Goal: Task Accomplishment & Management: Complete application form

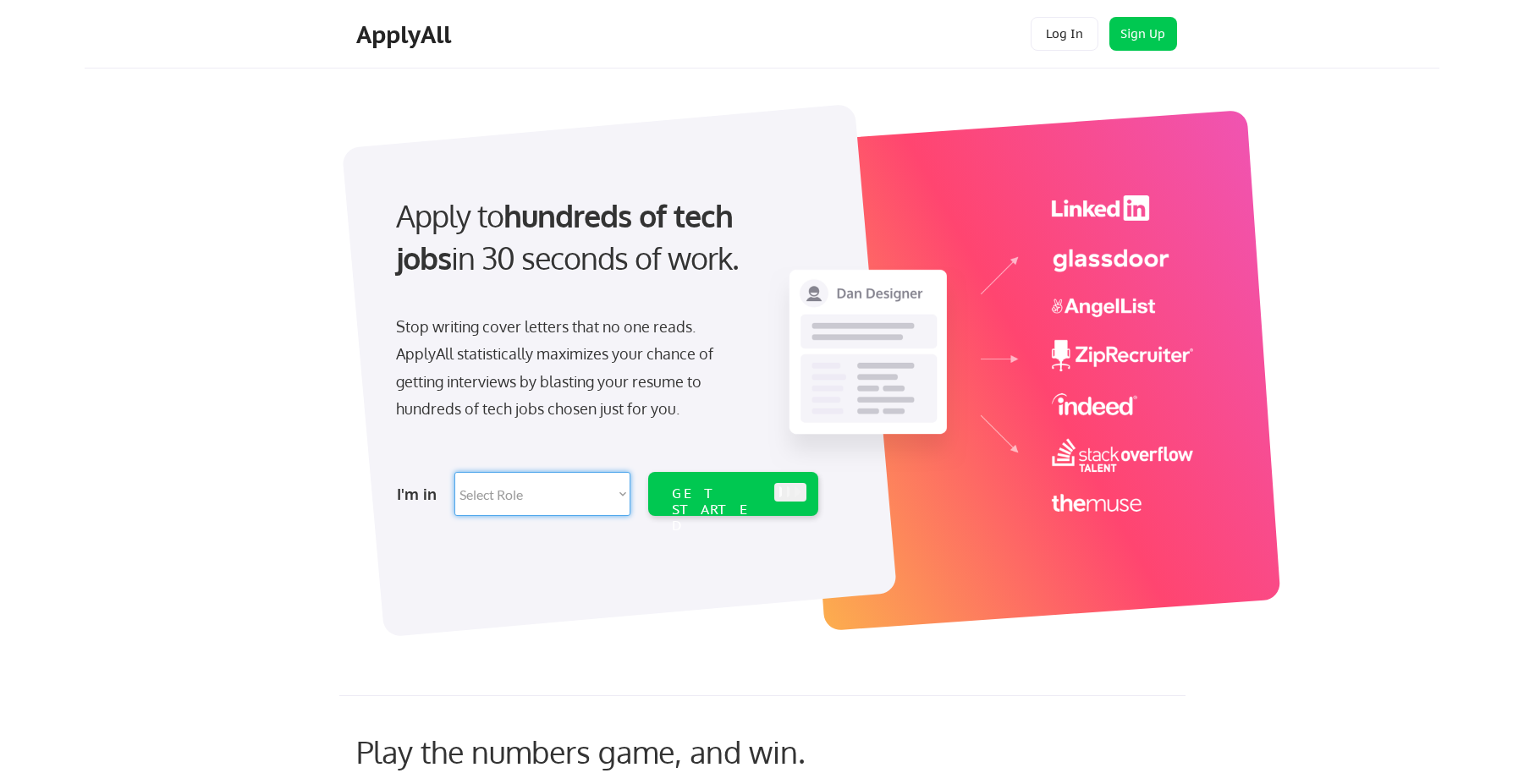
select select ""sales""
click at [730, 491] on div "GET STARTED" at bounding box center [717, 510] width 91 height 49
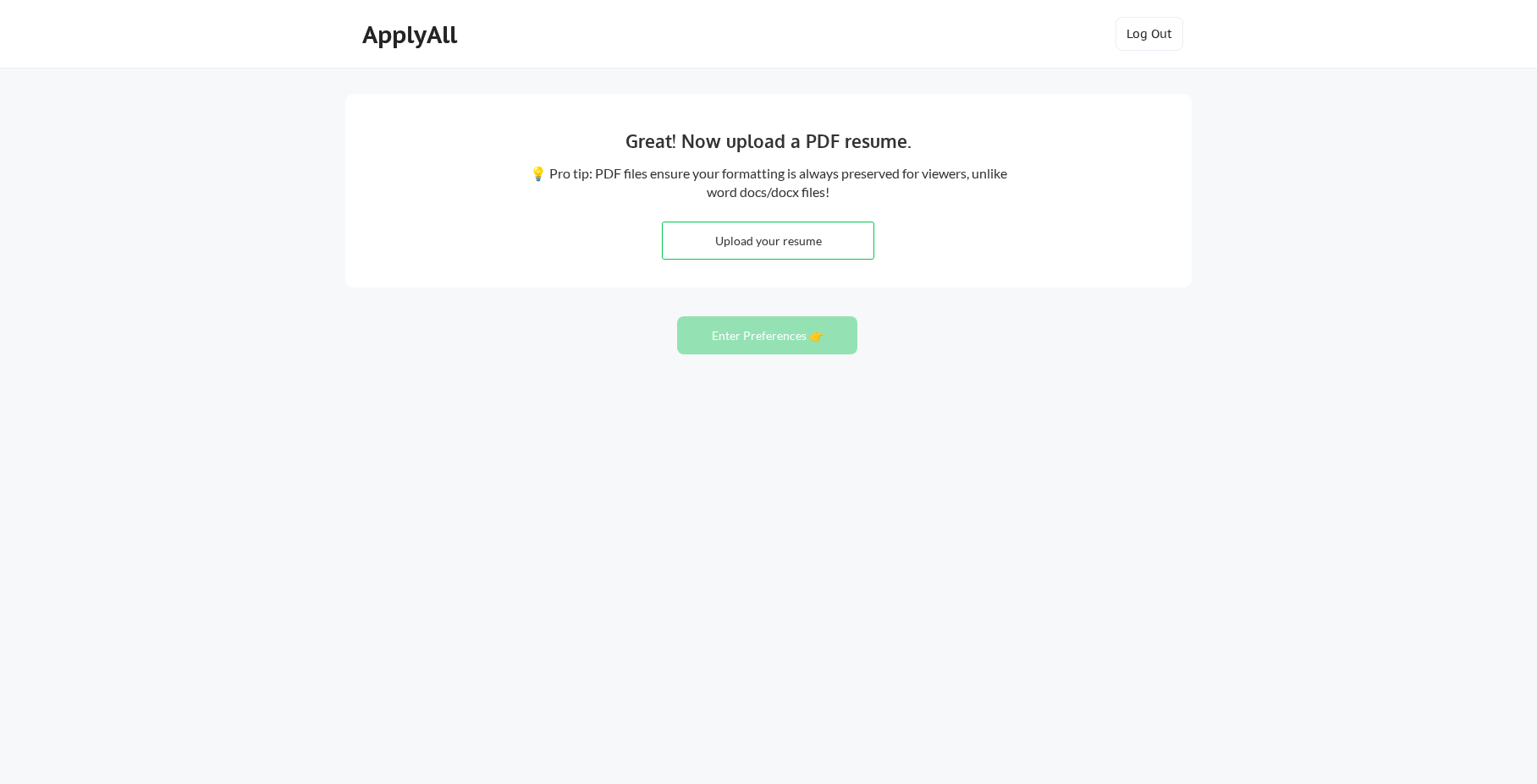
click at [767, 246] on input "file" at bounding box center [768, 241] width 211 height 37
type input "C:\fakepath\Julie_Chouman_Office Manager Resume 3.pdf"
click at [775, 338] on button "Enter Preferences 👉" at bounding box center [767, 335] width 180 height 38
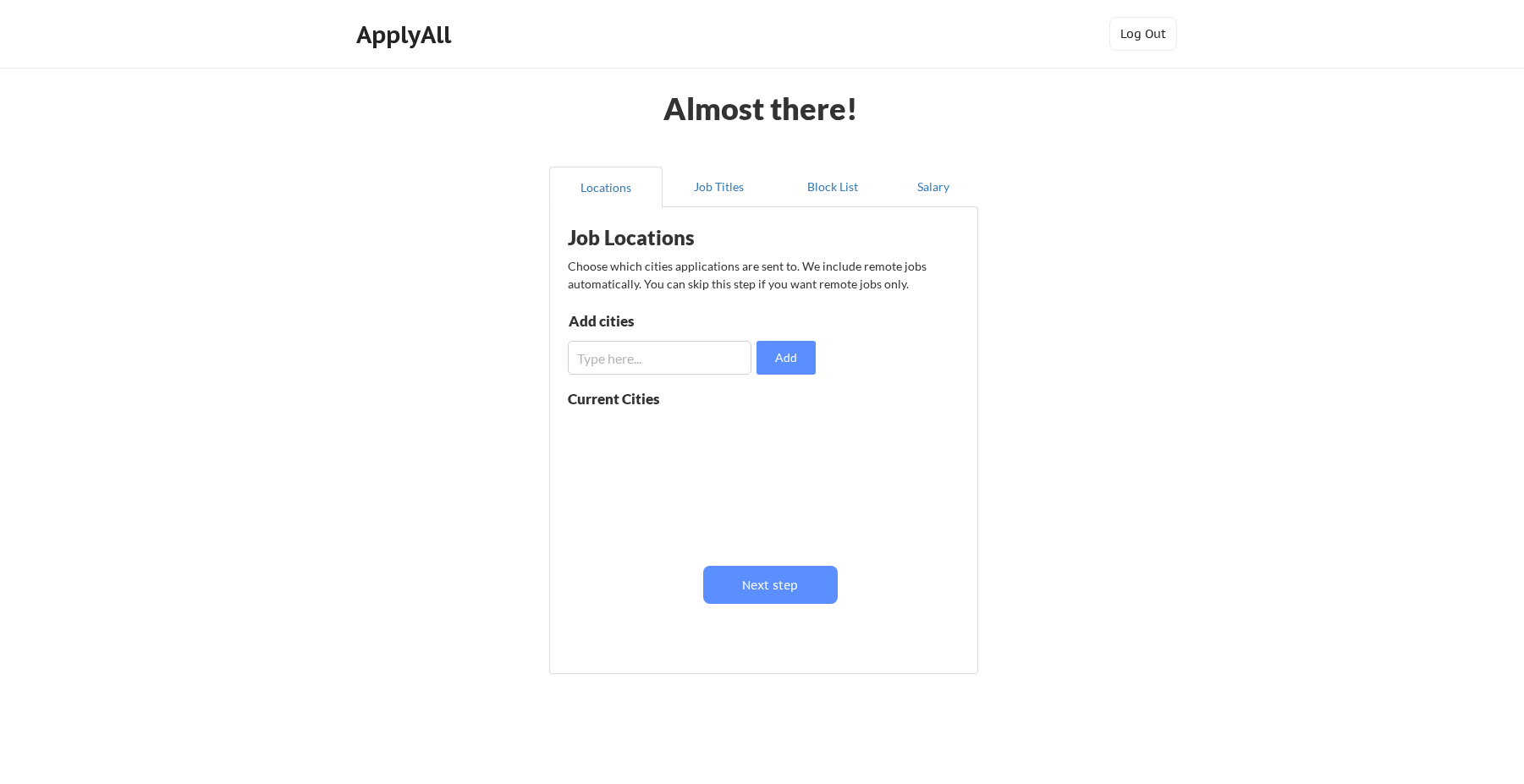
click at [657, 359] on input "input" at bounding box center [659, 357] width 184 height 34
type input "Framingham"
click at [788, 356] on button "Add" at bounding box center [785, 357] width 59 height 34
click at [777, 362] on button "Add" at bounding box center [785, 357] width 59 height 34
click at [630, 365] on input "input" at bounding box center [659, 357] width 184 height 34
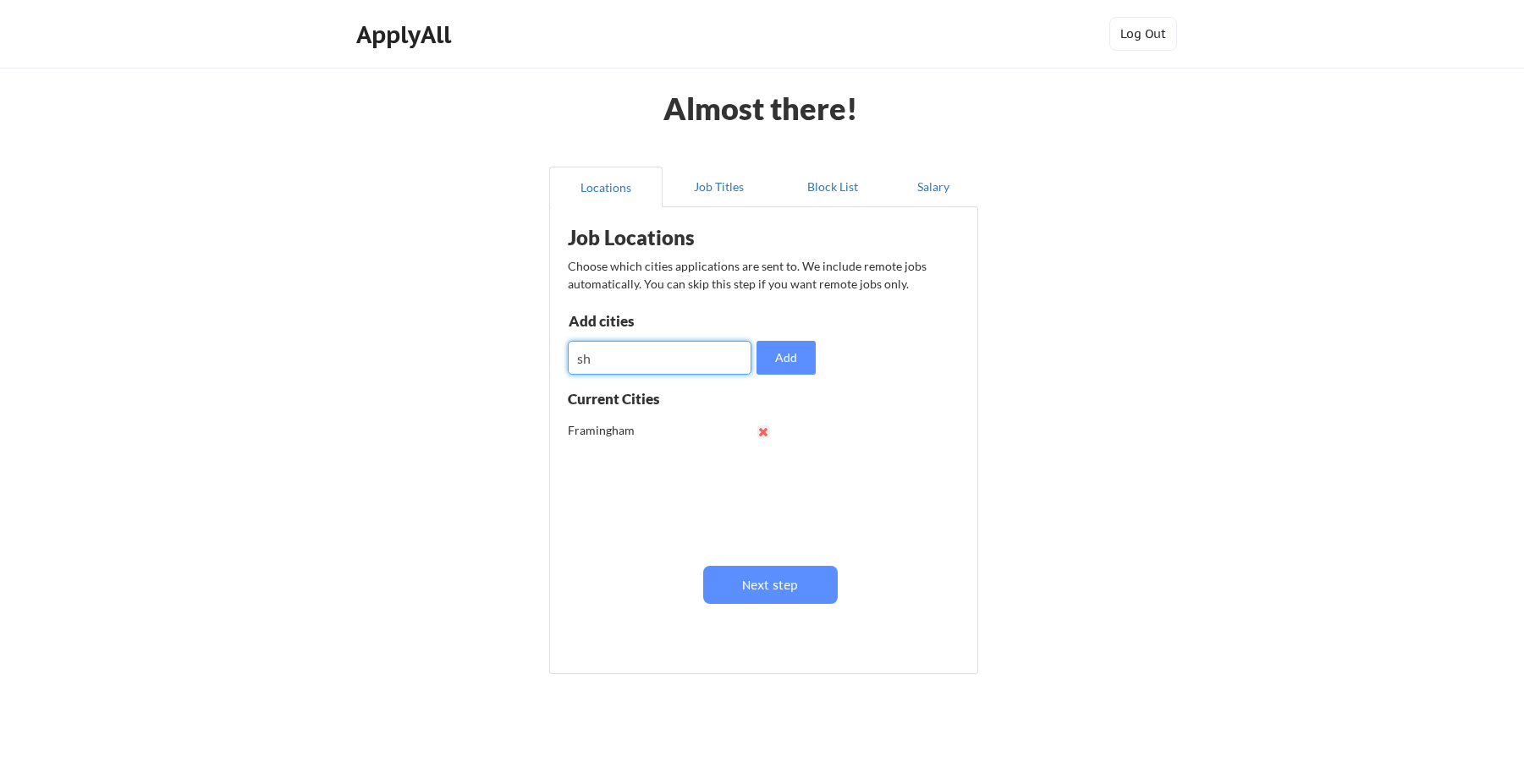
scroll to position [-1, 0]
type input "s"
type input "[PERSON_NAME]"
click at [790, 357] on button "Add" at bounding box center [785, 357] width 59 height 34
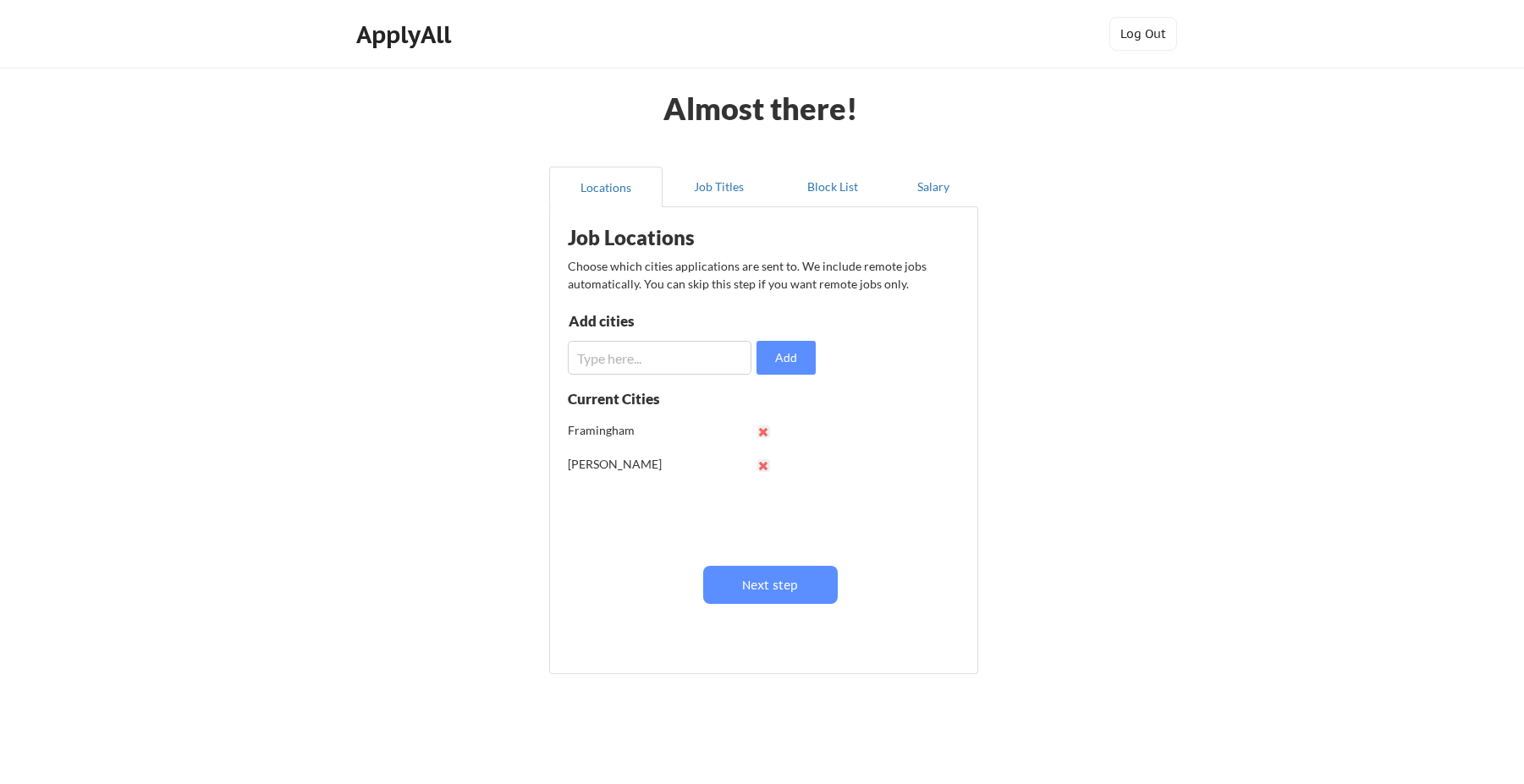
click at [645, 365] on input "input" at bounding box center [659, 357] width 184 height 34
type input "waltham"
click at [798, 358] on button "Add" at bounding box center [785, 357] width 59 height 34
click at [677, 352] on input "input" at bounding box center [659, 357] width 184 height 34
type input "[GEOGRAPHIC_DATA]"
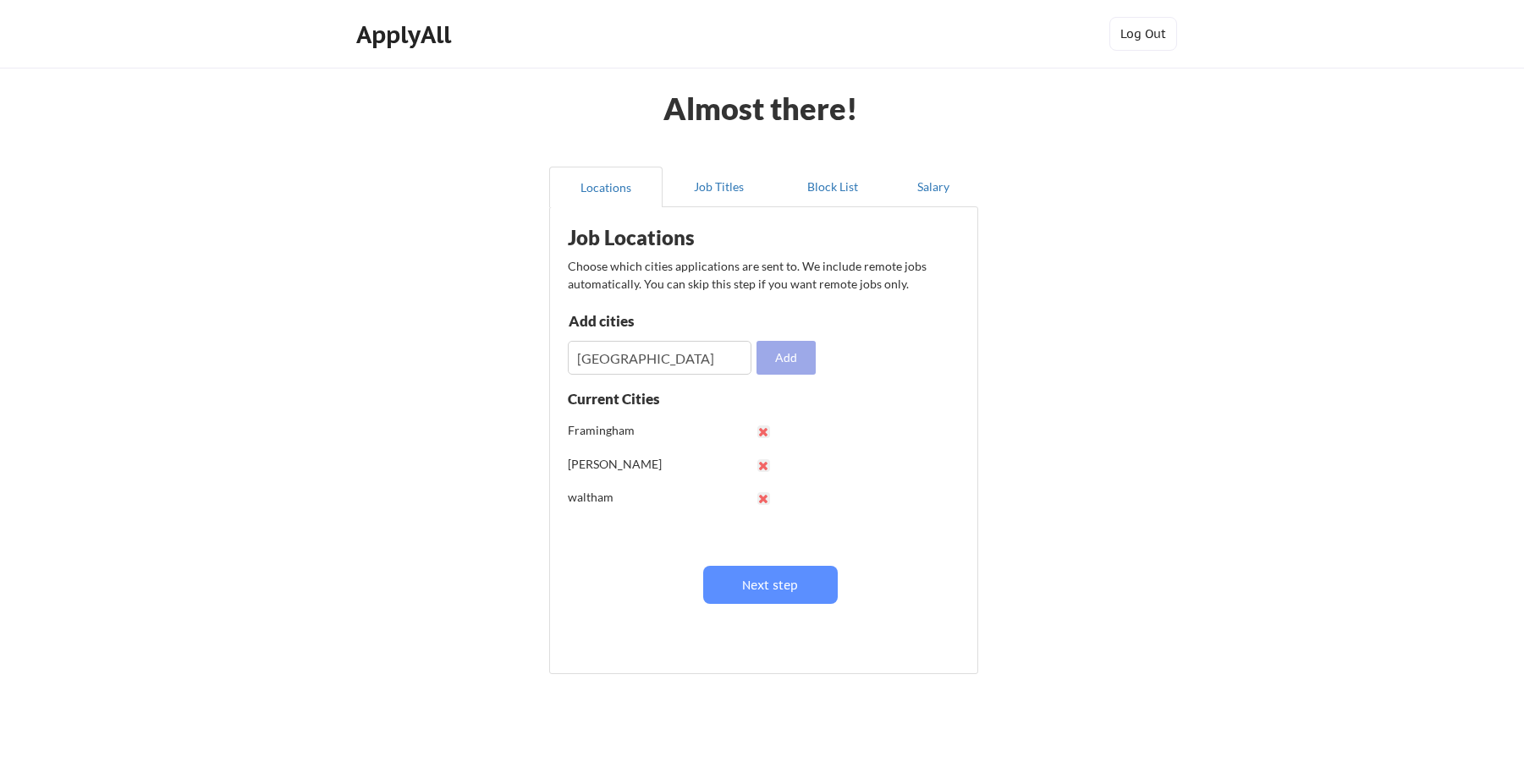
click at [782, 360] on button "Add" at bounding box center [785, 357] width 59 height 34
click at [623, 357] on input "input" at bounding box center [659, 357] width 184 height 34
type input "ashland"
click at [791, 358] on button "Add" at bounding box center [785, 357] width 59 height 34
click at [636, 362] on input "input" at bounding box center [659, 357] width 184 height 34
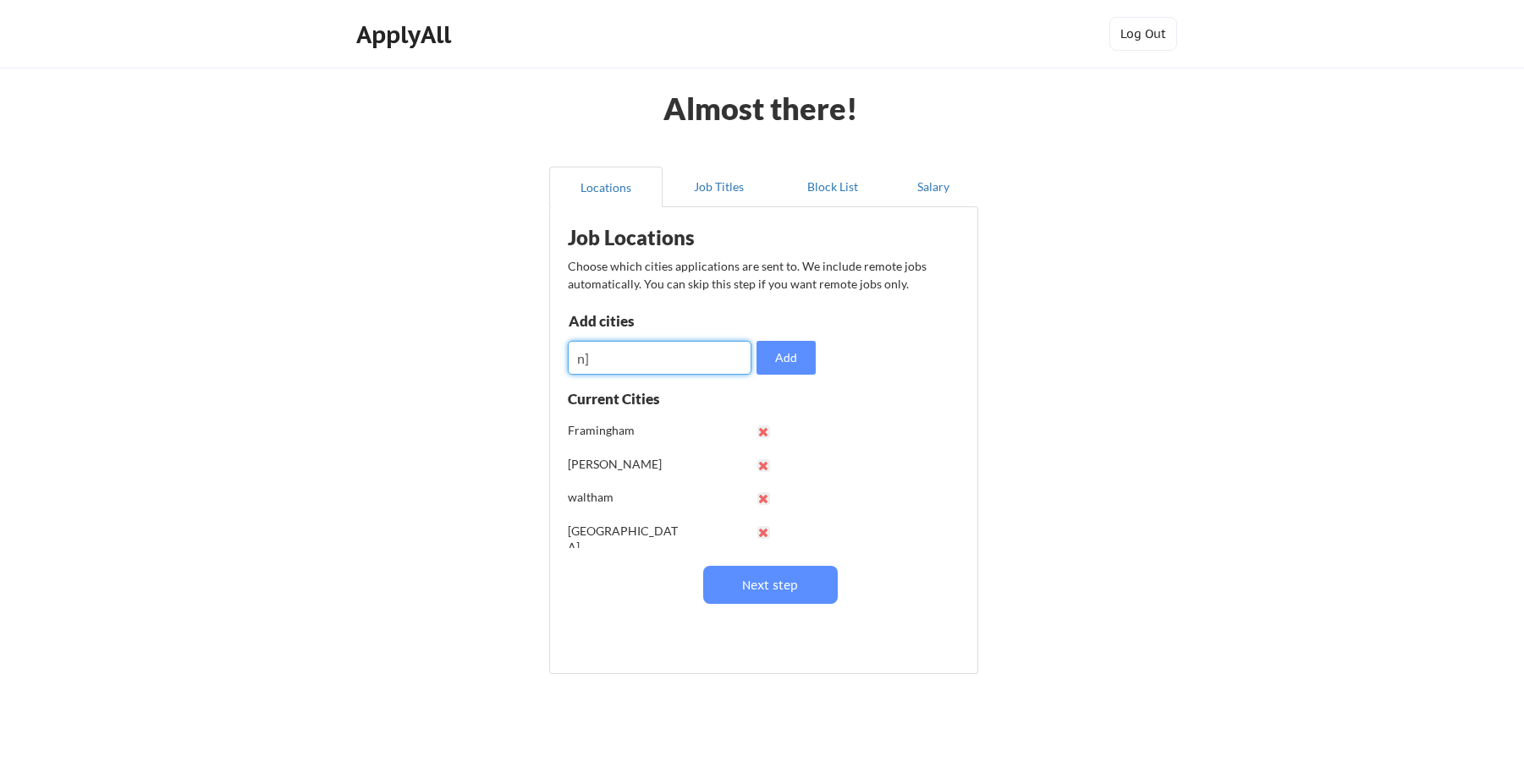
type input "n"
type input "Natick"
click at [788, 359] on button "Add" at bounding box center [785, 357] width 59 height 34
click at [642, 353] on input "input" at bounding box center [659, 357] width 184 height 34
type input "[GEOGRAPHIC_DATA]"
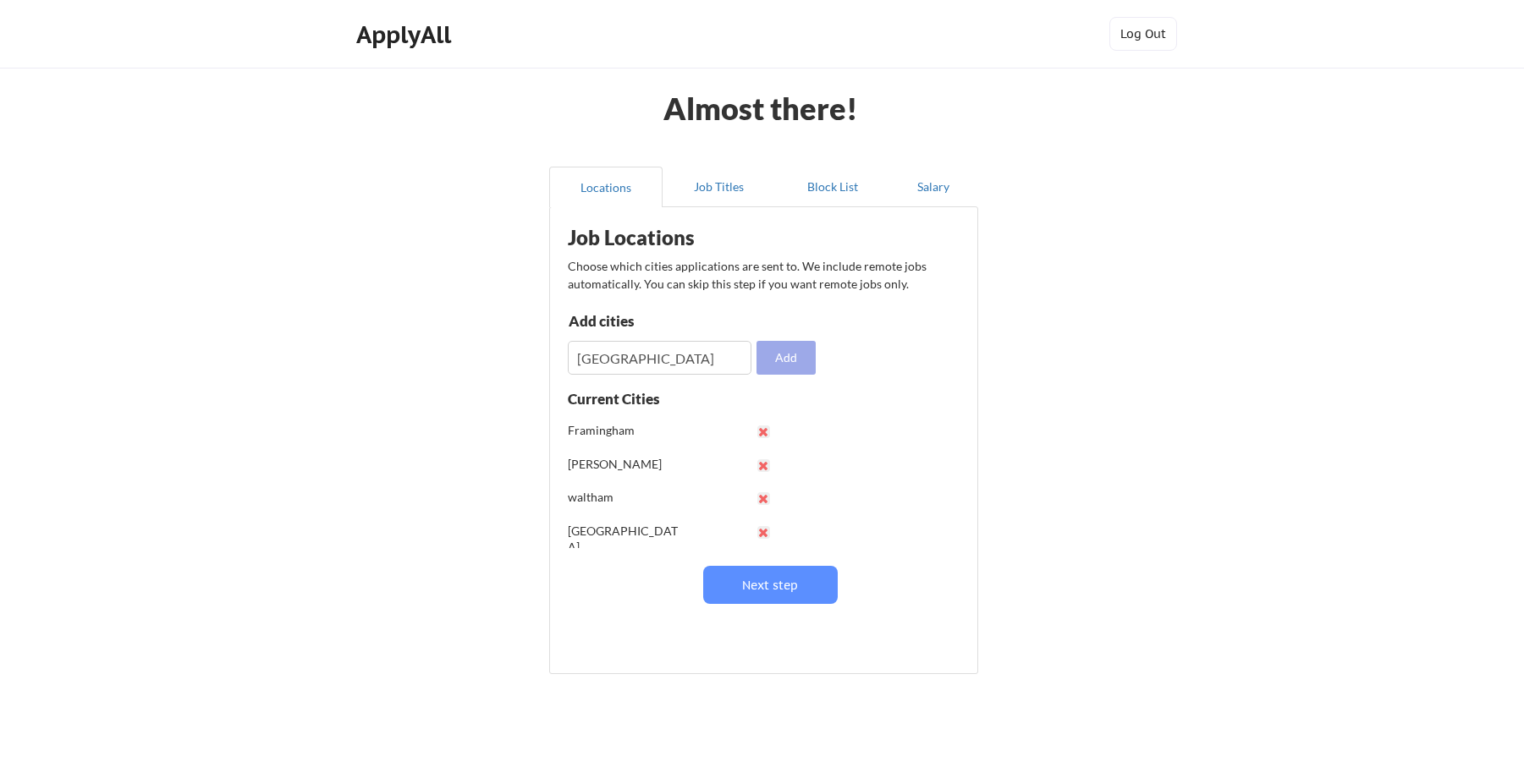
click at [788, 359] on button "Add" at bounding box center [785, 357] width 59 height 34
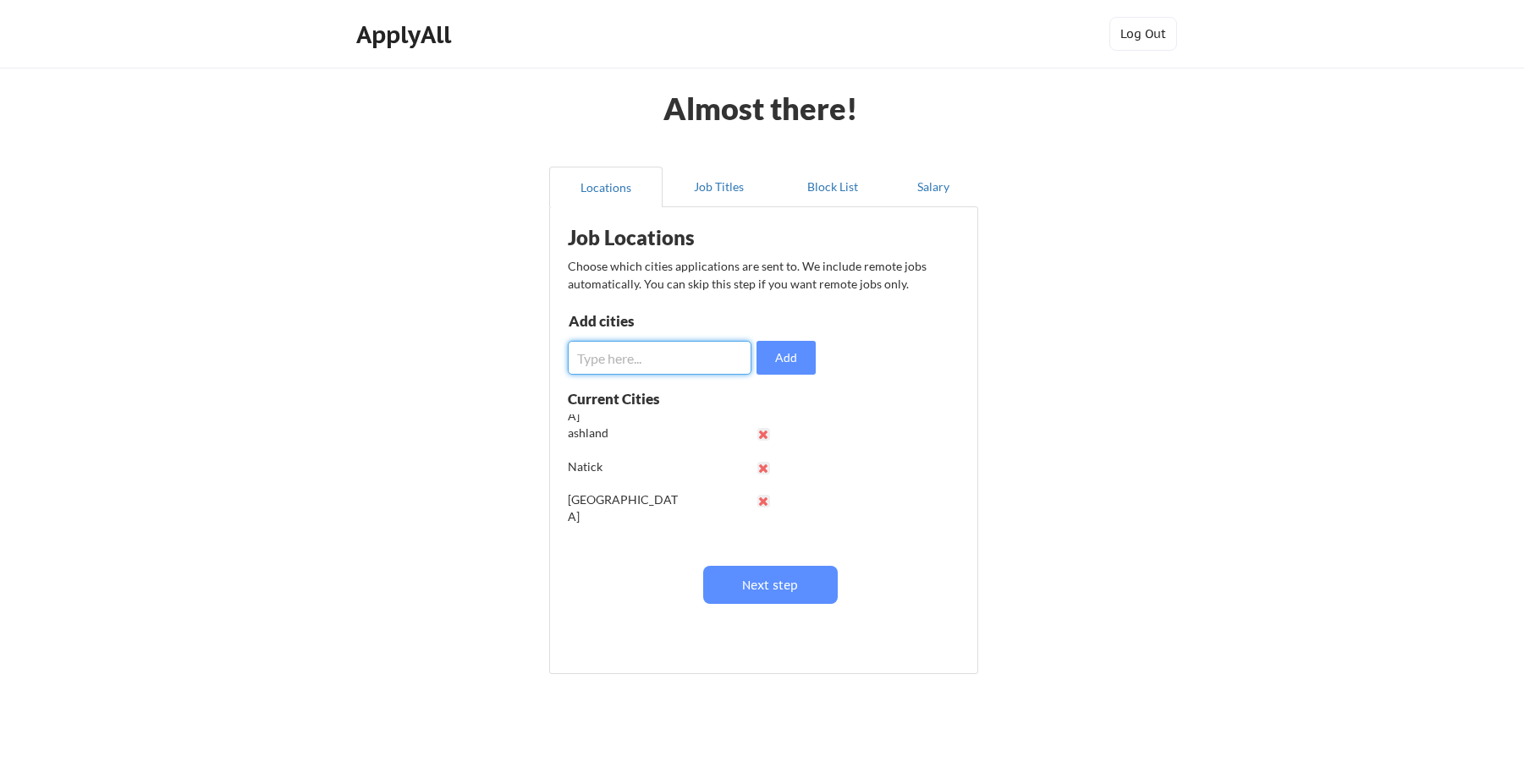
click at [636, 360] on input "input" at bounding box center [659, 357] width 184 height 34
click at [784, 587] on button "Next step" at bounding box center [770, 585] width 135 height 38
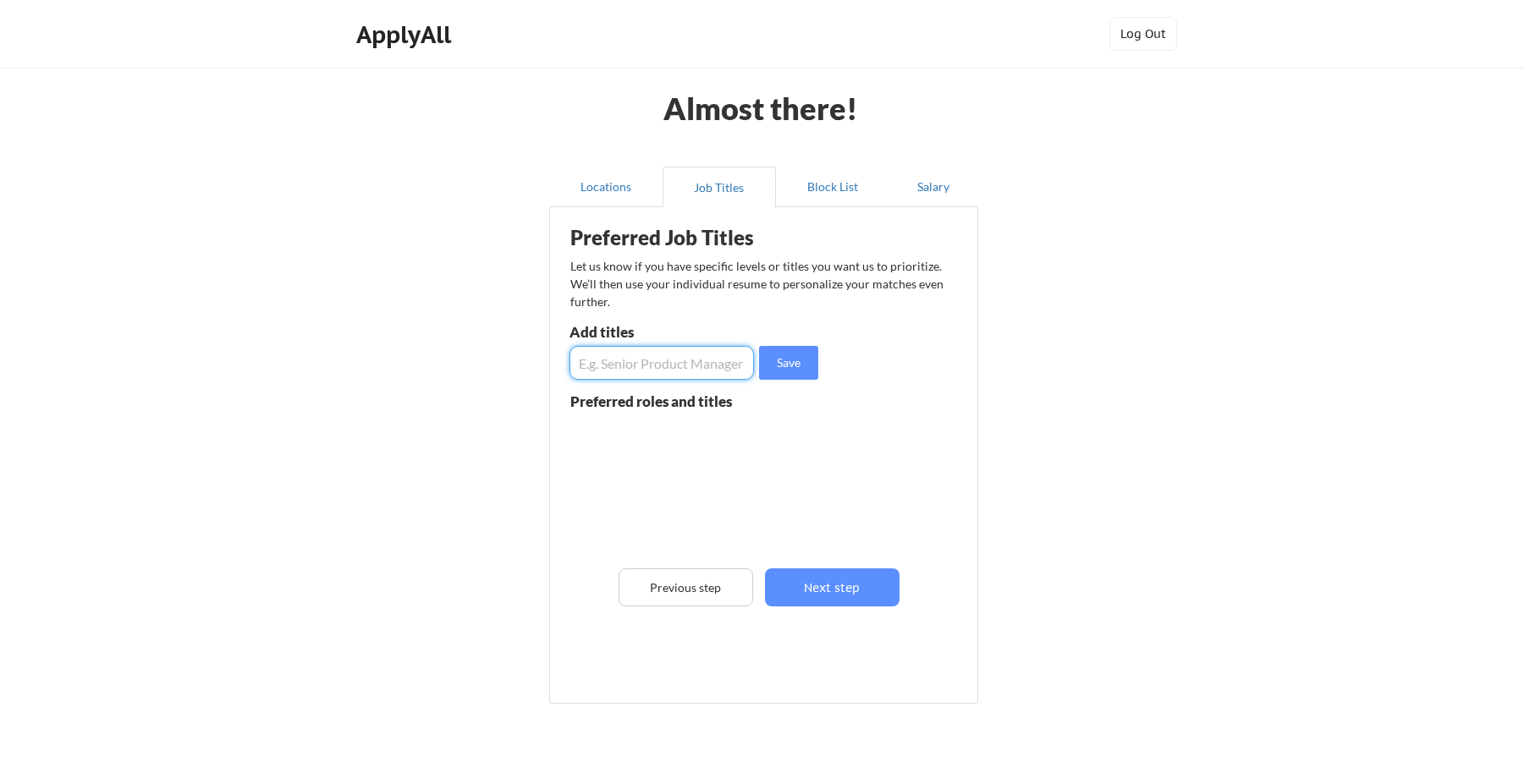
click at [592, 368] on input "input" at bounding box center [661, 362] width 184 height 34
type input "Office Manager"
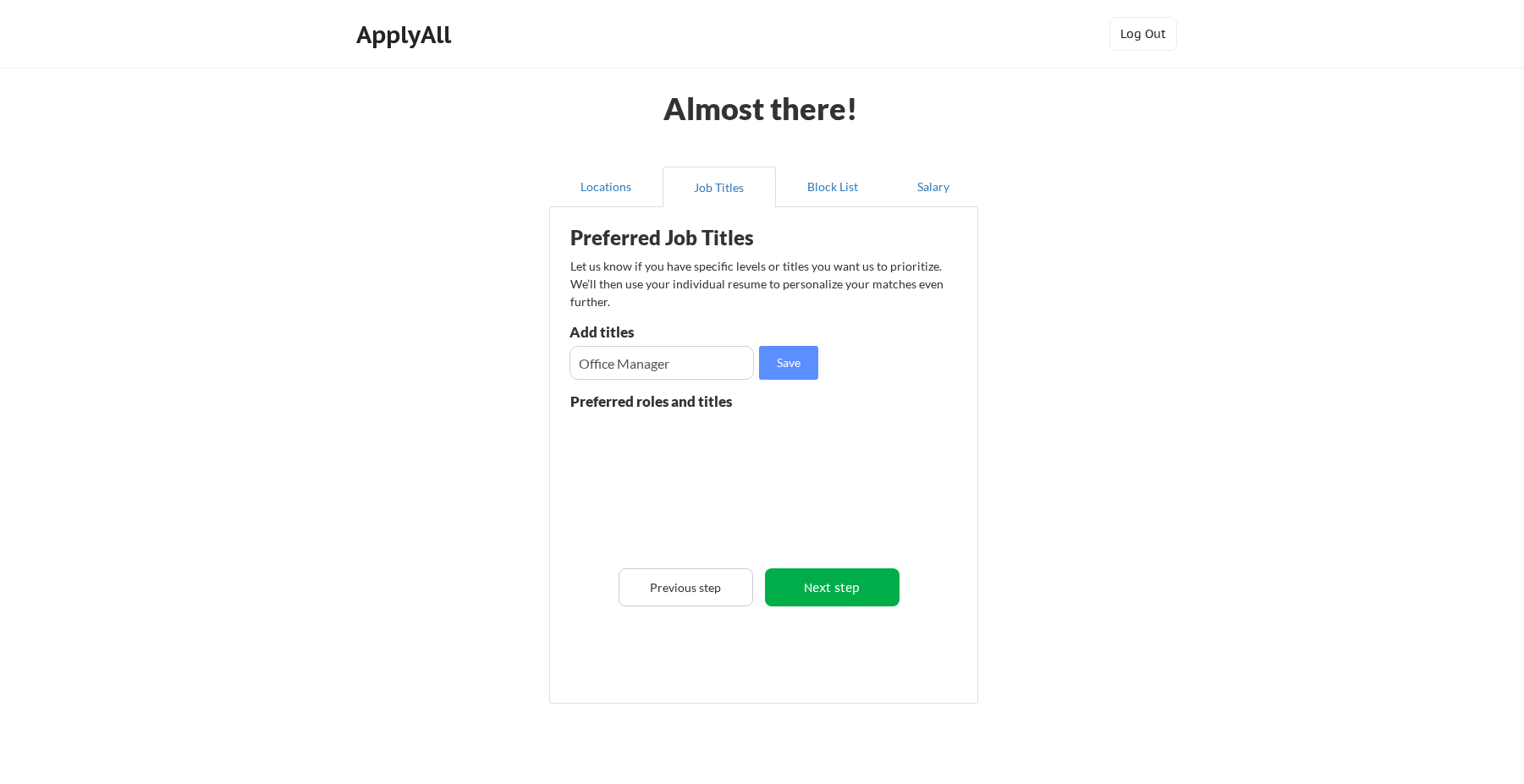
drag, startPoint x: 835, startPoint y: 588, endPoint x: 842, endPoint y: 596, distance: 10.6
click at [844, 602] on button "Next step" at bounding box center [832, 587] width 135 height 38
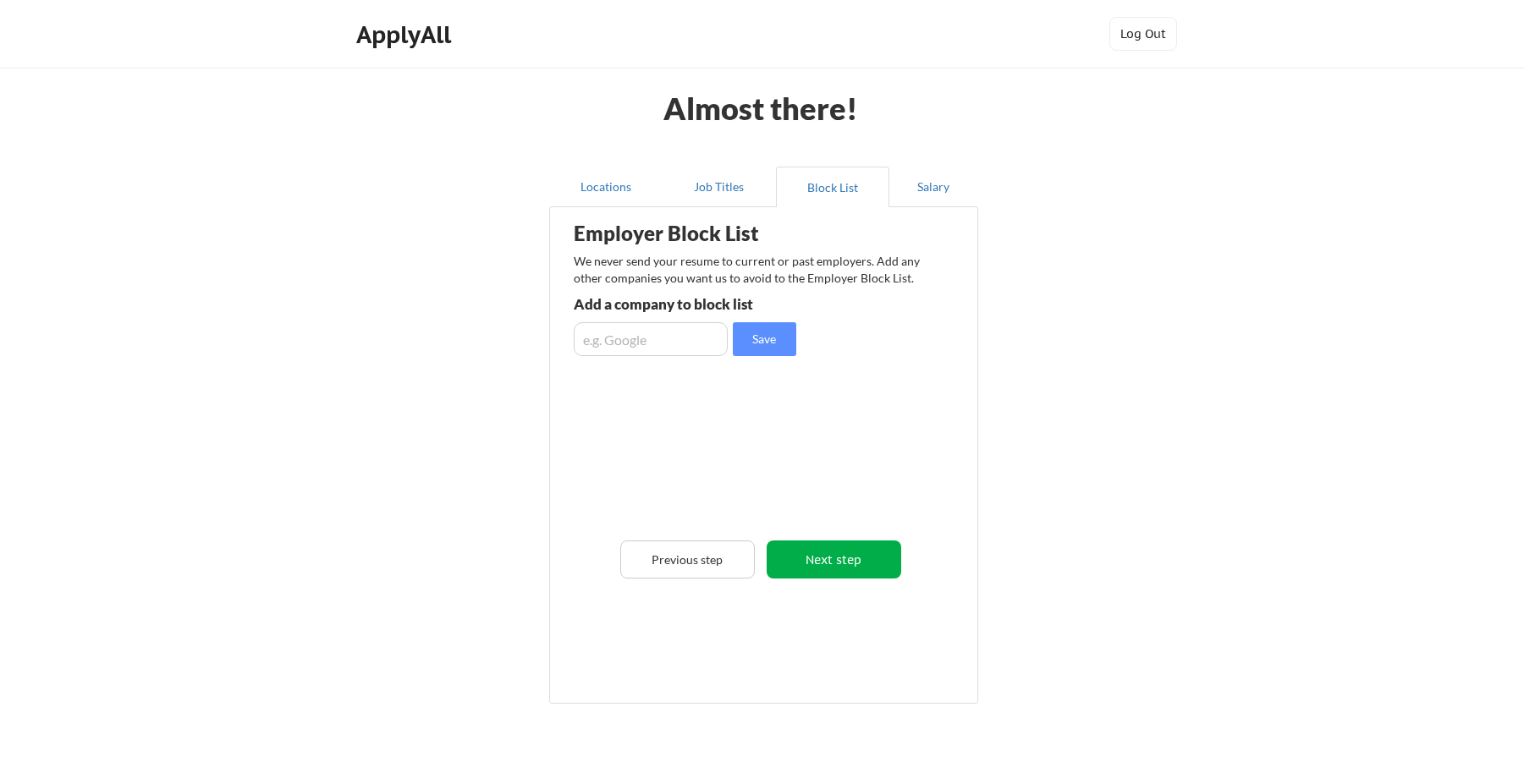
click at [858, 558] on button "Next step" at bounding box center [834, 558] width 135 height 38
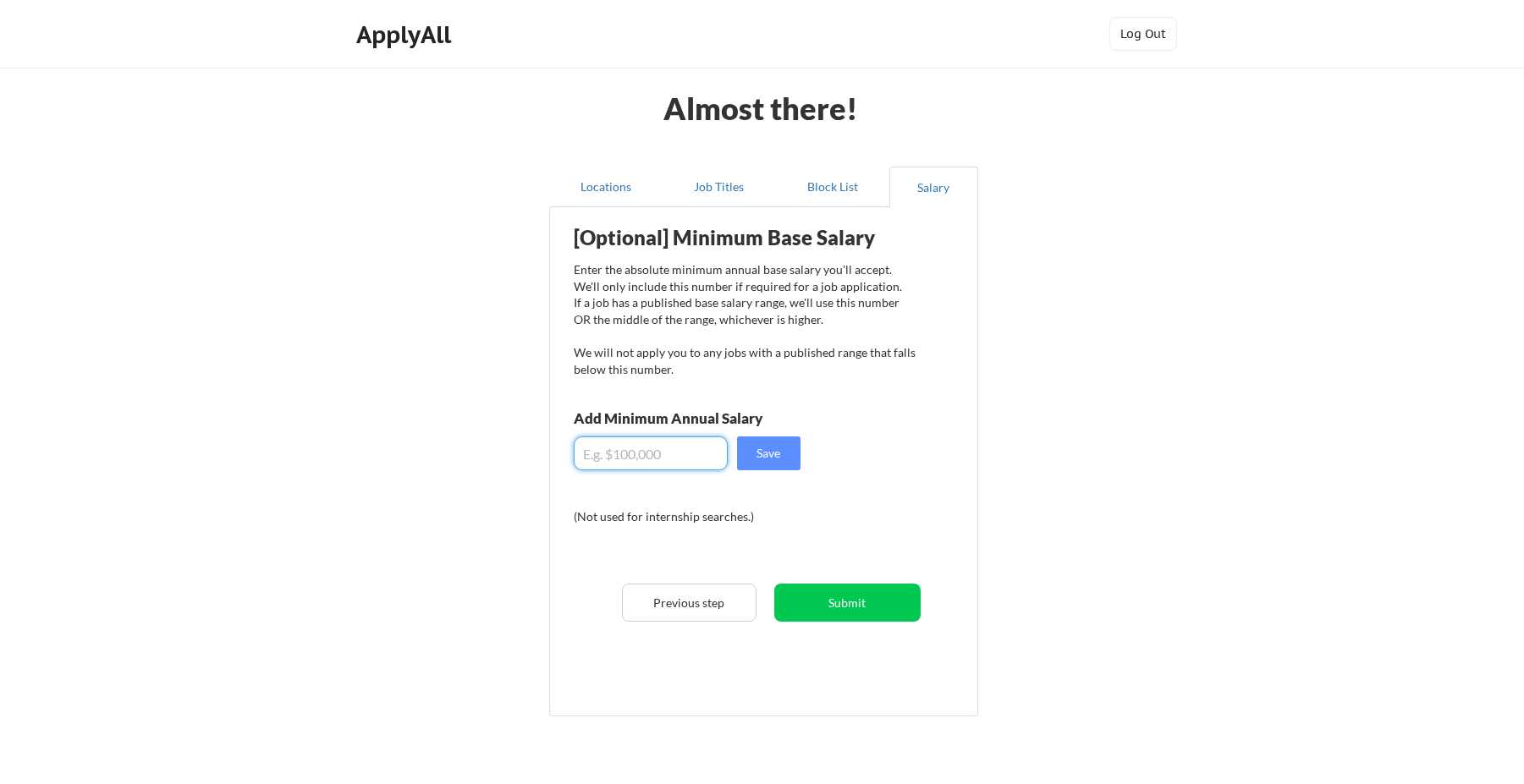
click at [619, 452] on input "input" at bounding box center [650, 453] width 154 height 34
type input "$87,000"
click at [858, 606] on button "Submit" at bounding box center [847, 602] width 146 height 38
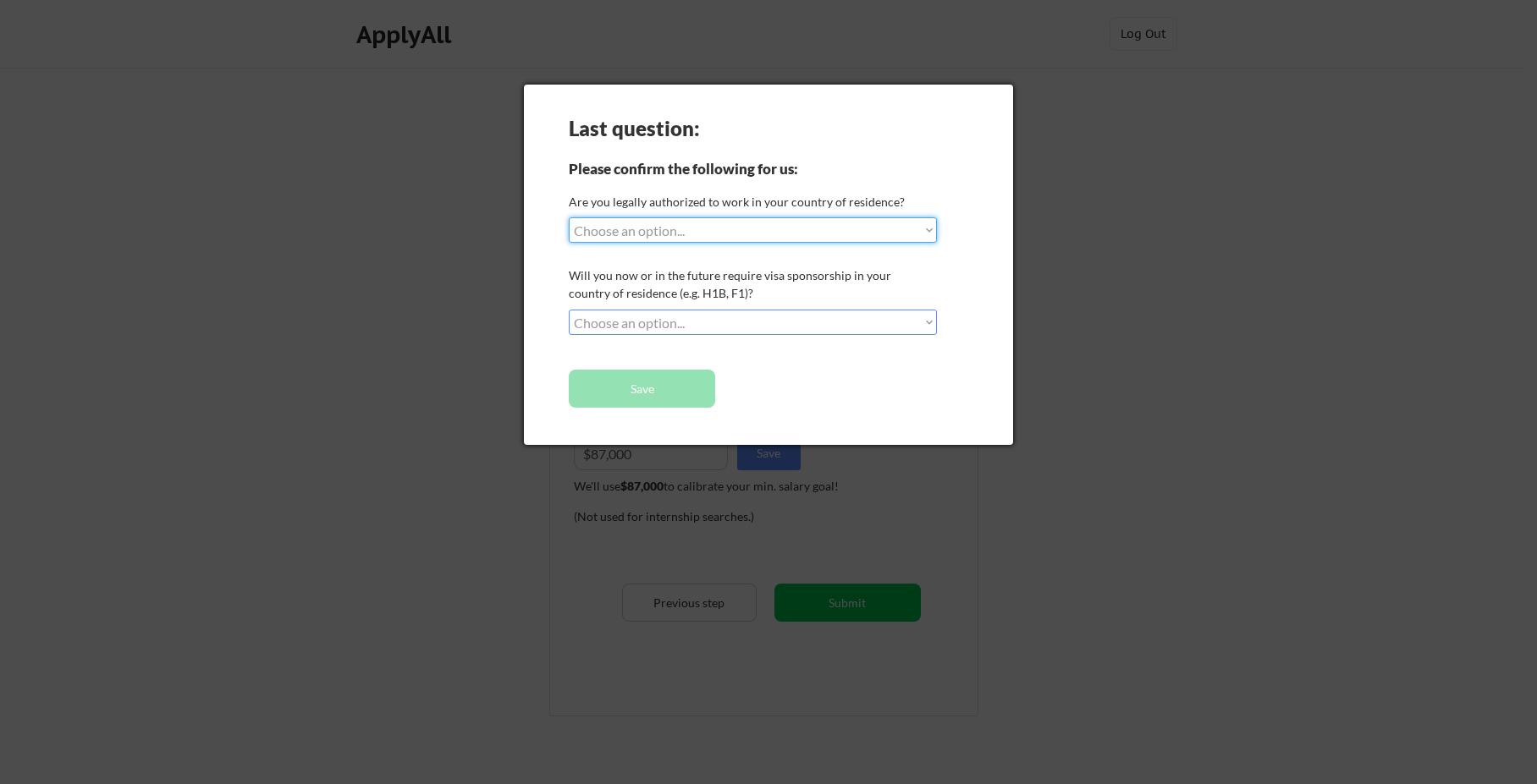
select select ""yes__i_am_a_[DEMOGRAPHIC_DATA]""
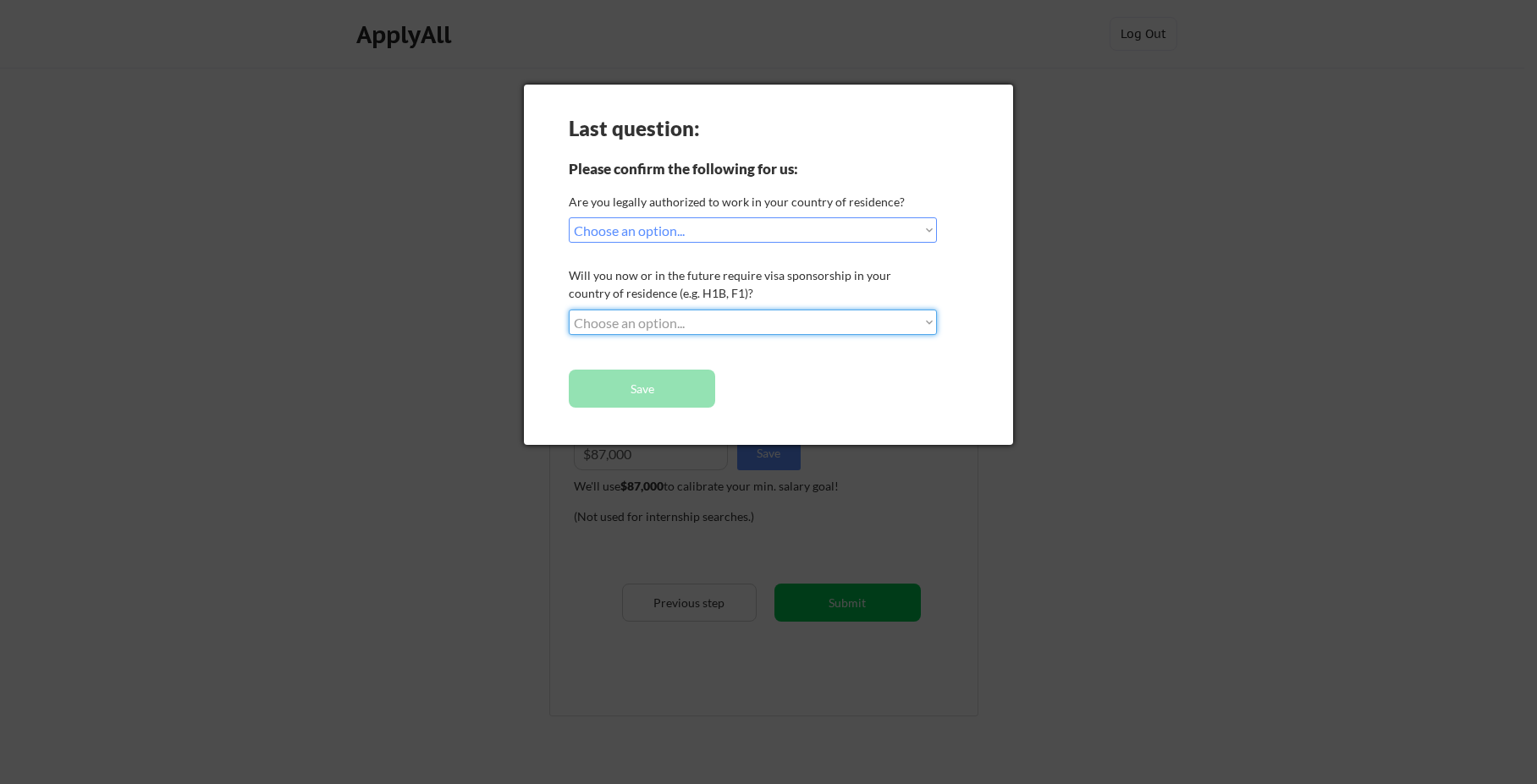
select select ""no__i_will_not_need_sponsorship""
click at [656, 391] on button "Save" at bounding box center [641, 388] width 146 height 38
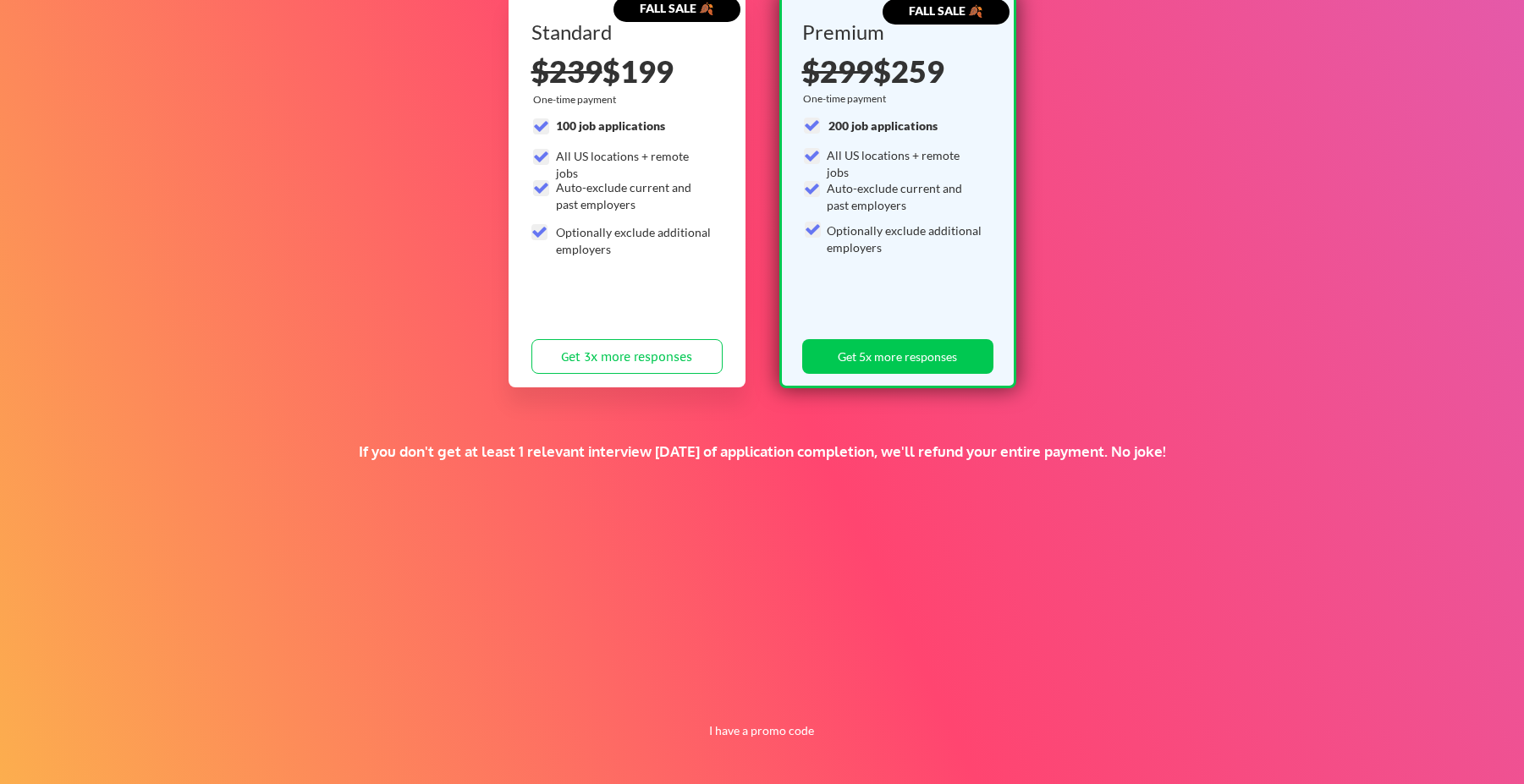
scroll to position [208, 0]
